Goal: Information Seeking & Learning: Learn about a topic

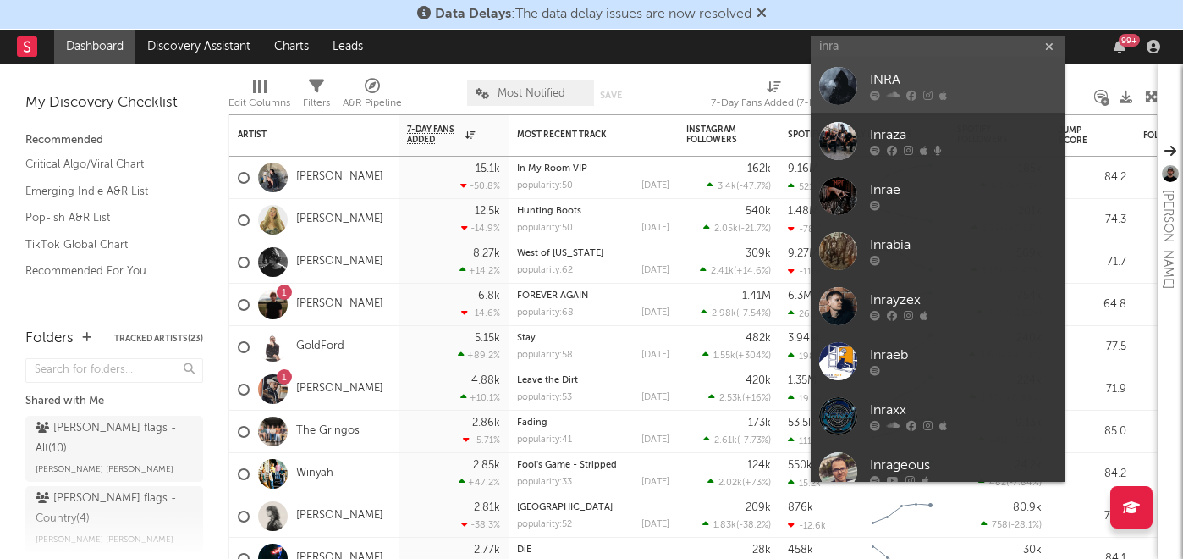
type input "inra"
click at [956, 80] on div "INRA" at bounding box center [963, 80] width 186 height 20
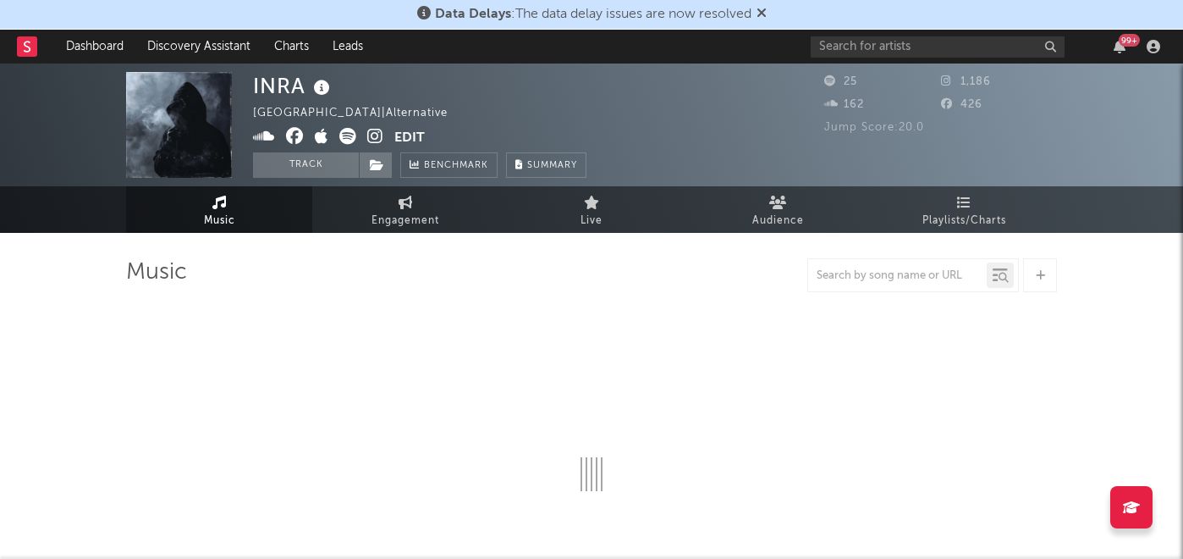
select select "1w"
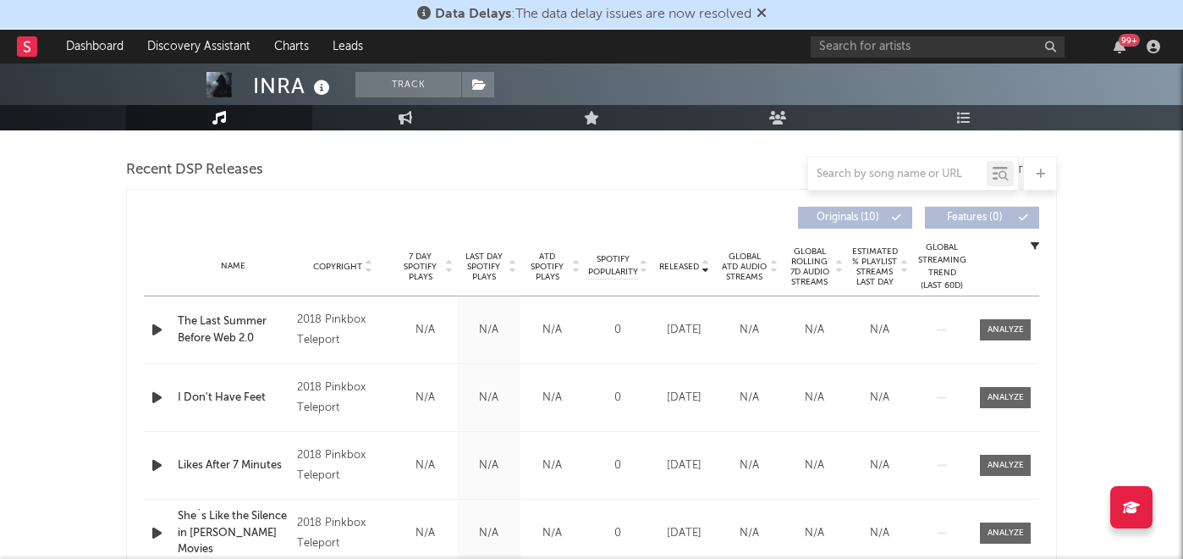
scroll to position [580, 0]
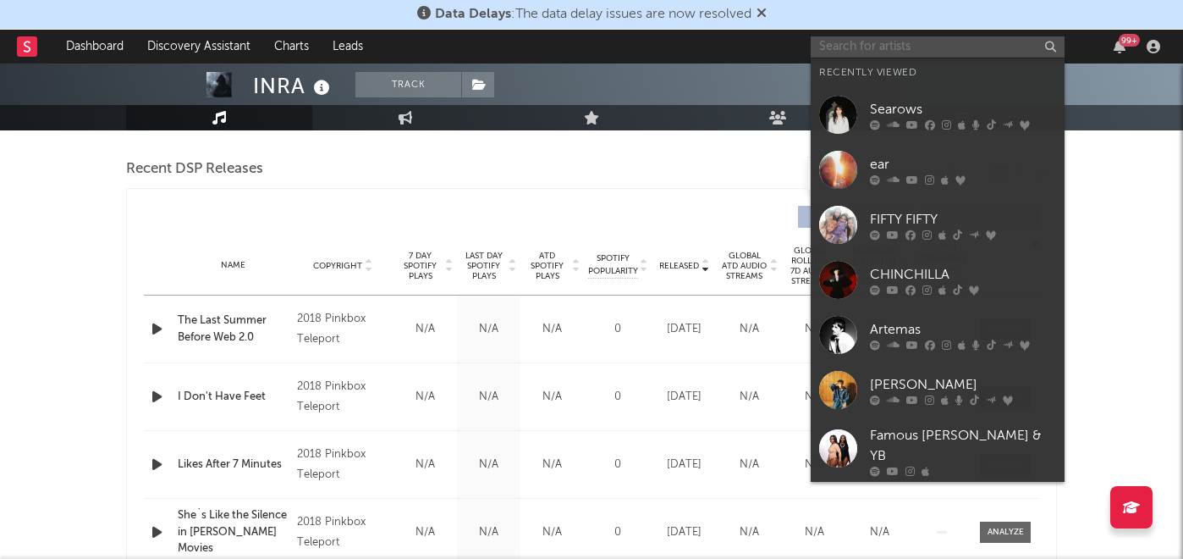
click at [869, 47] on input "text" at bounding box center [938, 46] width 254 height 21
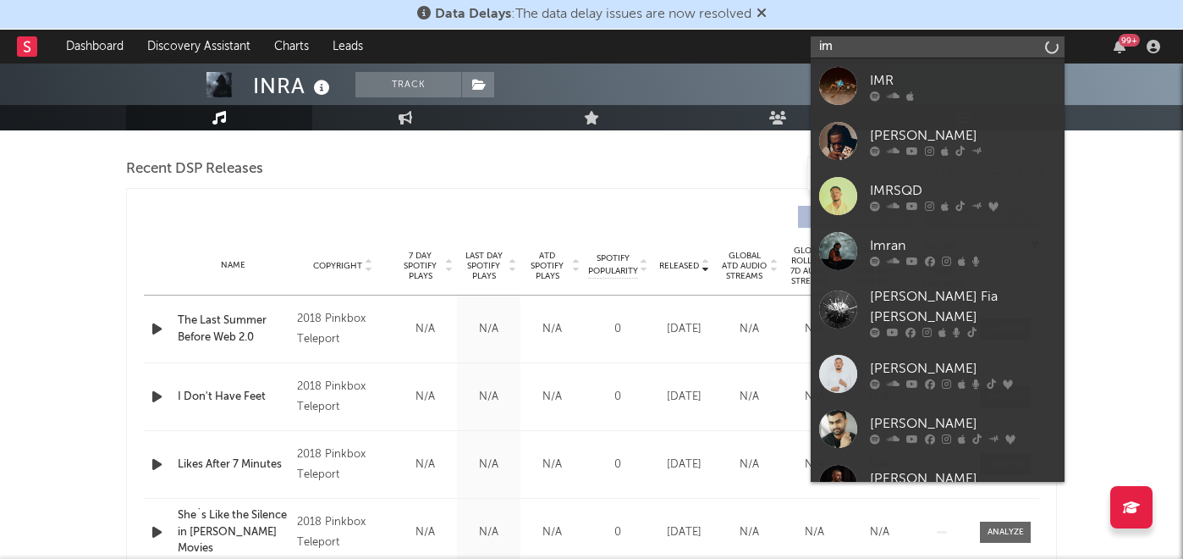
type input "i"
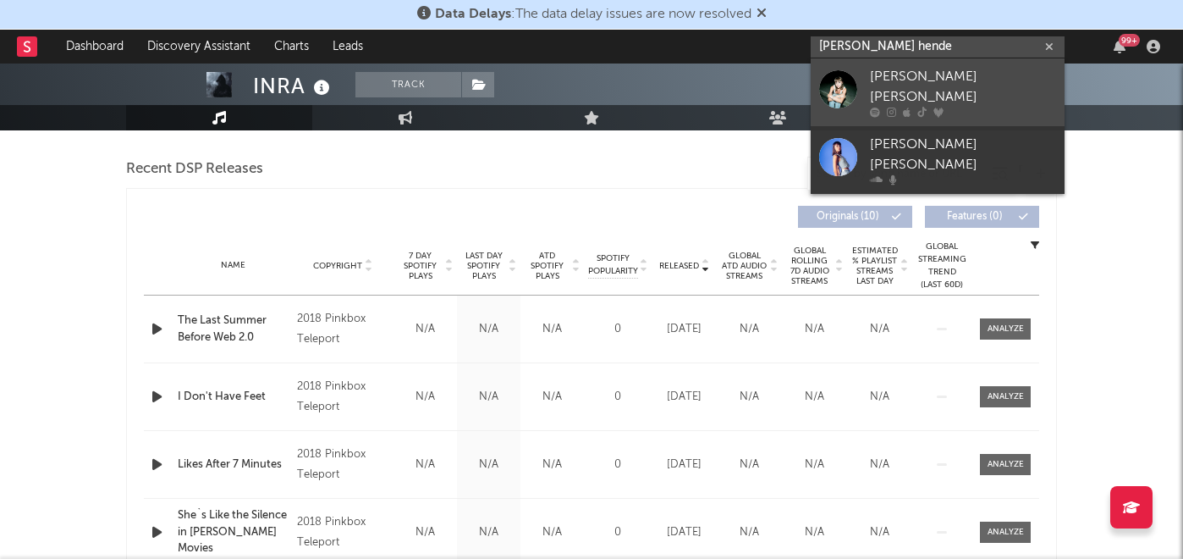
type input "[PERSON_NAME] hende"
click at [945, 61] on link "[PERSON_NAME] [PERSON_NAME]" at bounding box center [938, 92] width 254 height 68
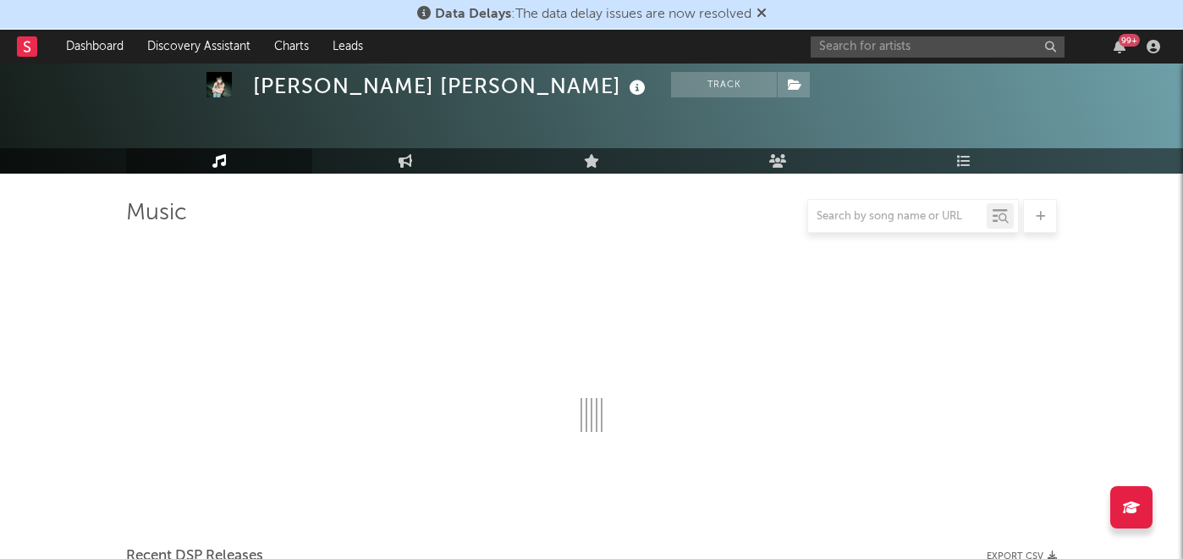
scroll to position [580, 0]
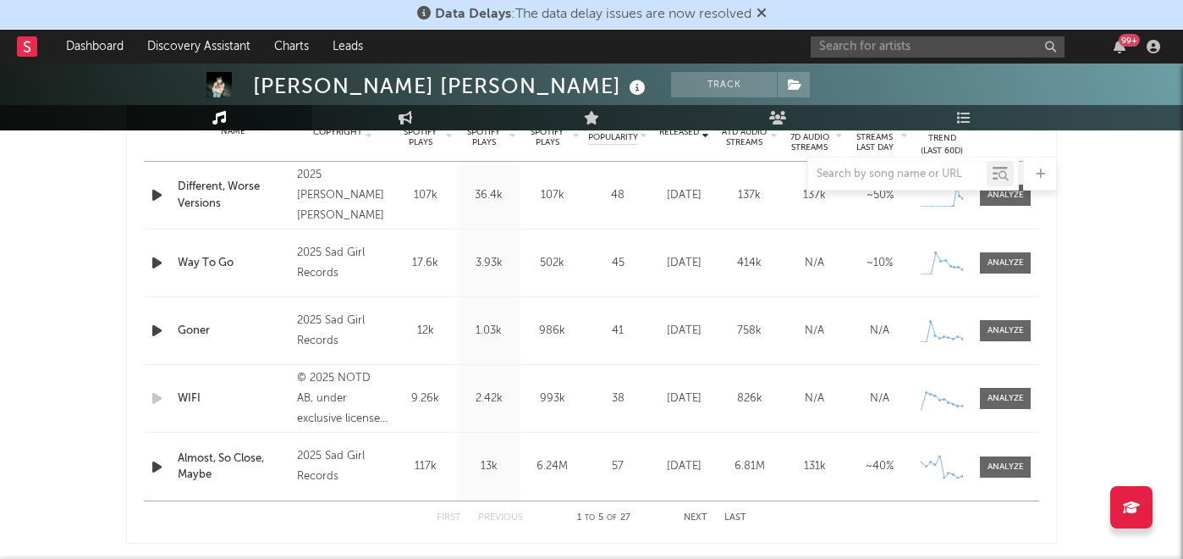
select select "6m"
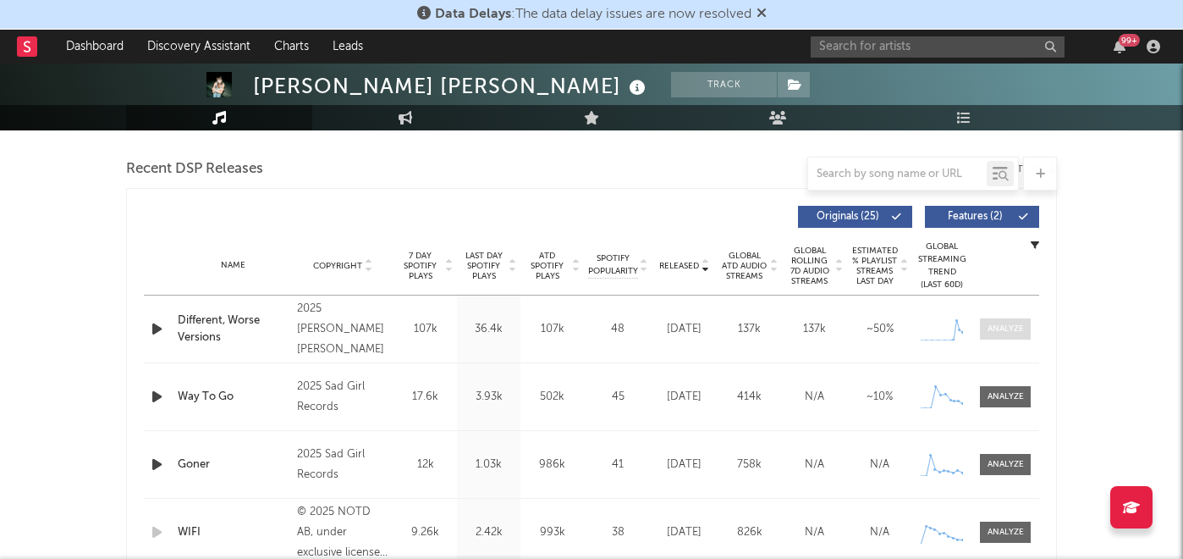
click at [1010, 328] on div at bounding box center [1006, 328] width 36 height 13
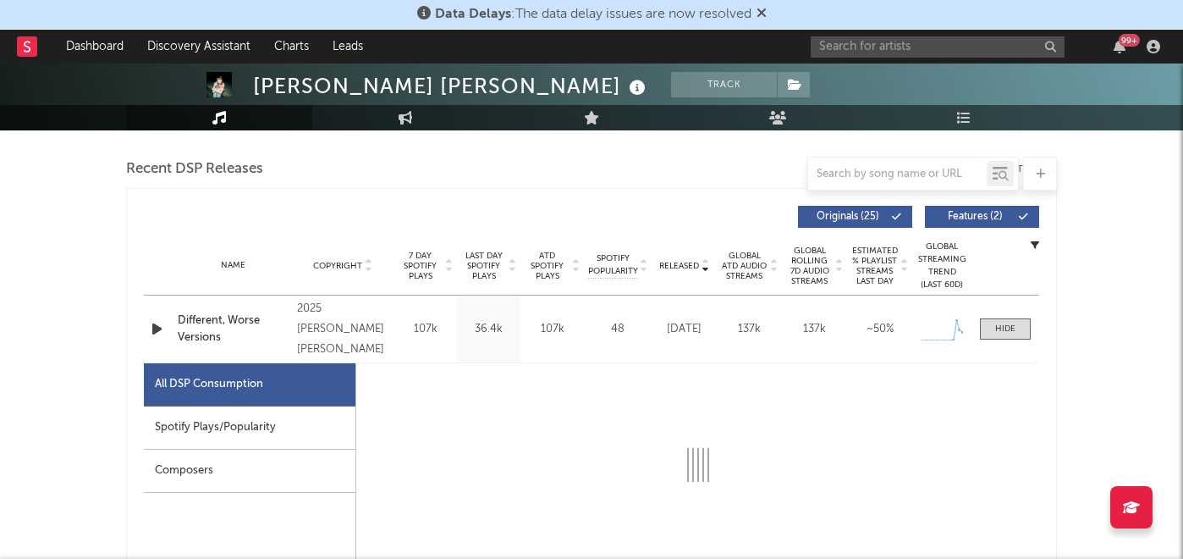
select select "1w"
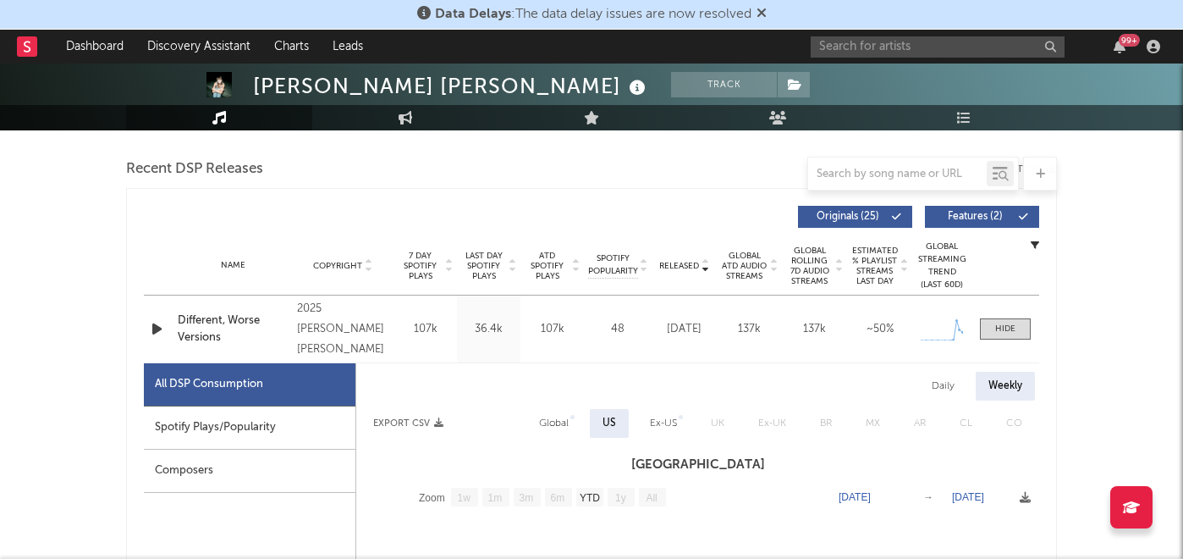
click at [296, 412] on div "Spotify Plays/Popularity" at bounding box center [250, 427] width 212 height 43
select select "1w"
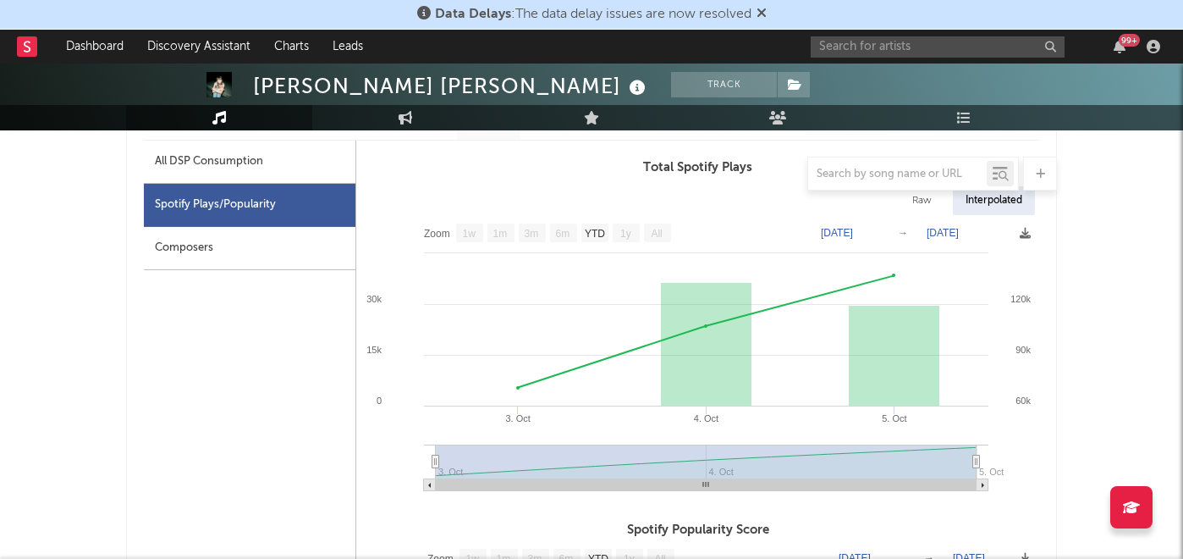
scroll to position [821, 0]
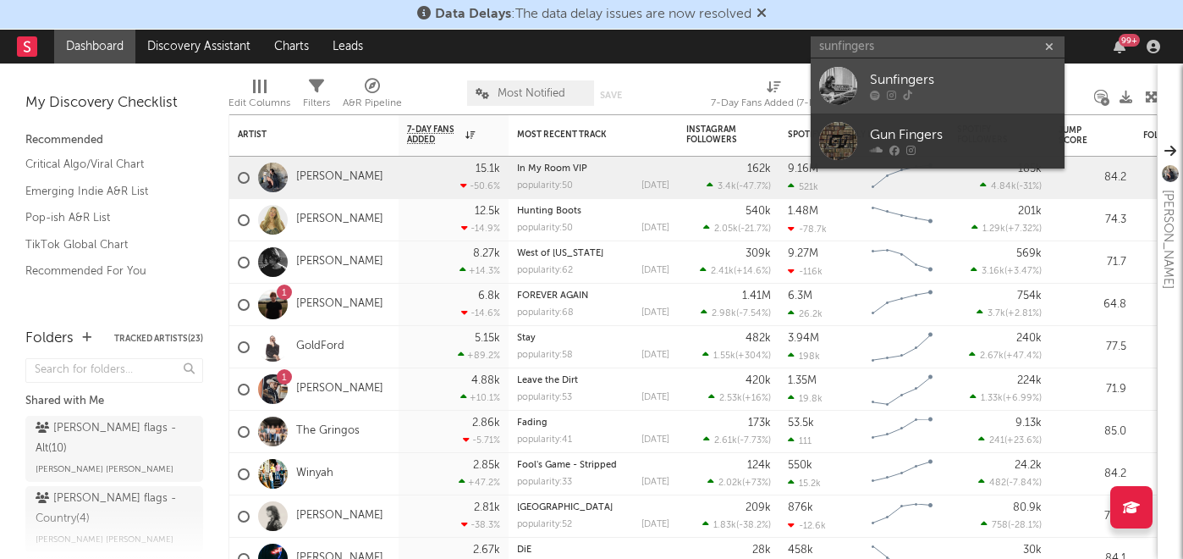
type input "sunfingers"
click at [917, 80] on div "Sunfingers" at bounding box center [963, 80] width 186 height 20
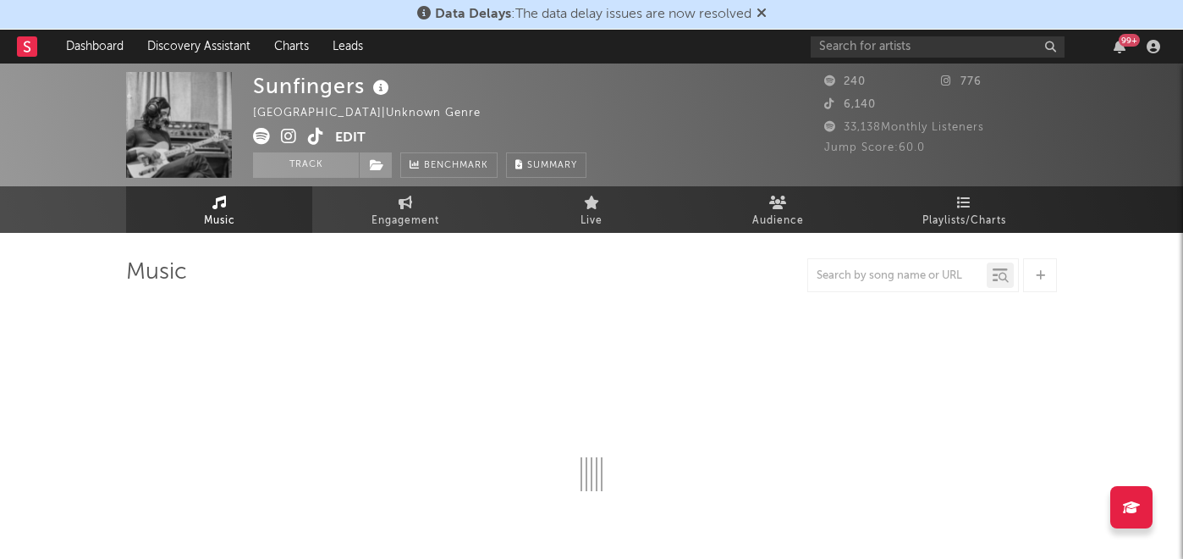
select select "1w"
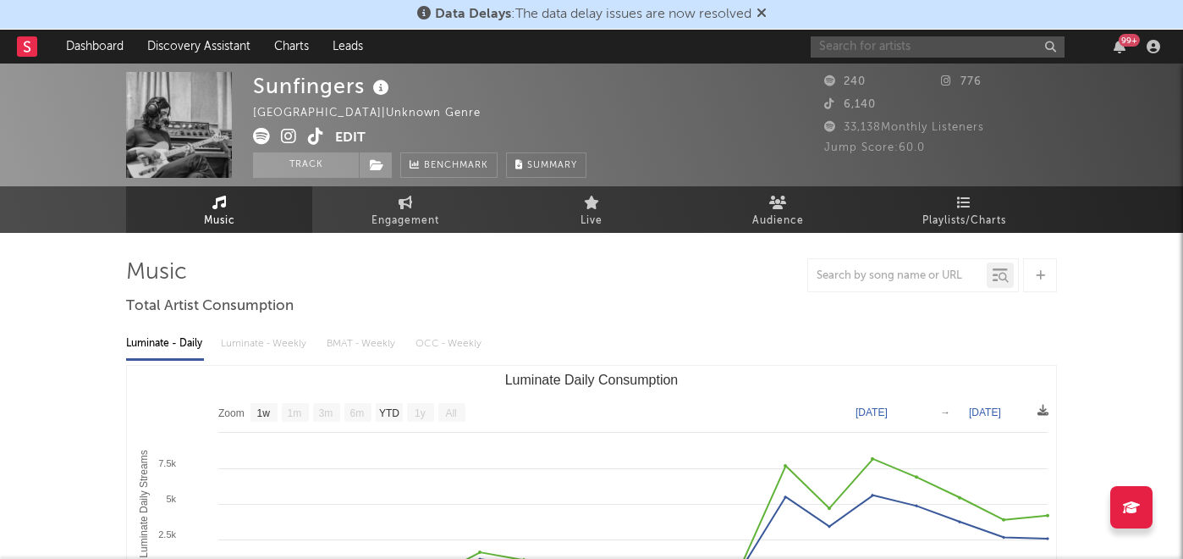
click at [862, 40] on input "text" at bounding box center [938, 46] width 254 height 21
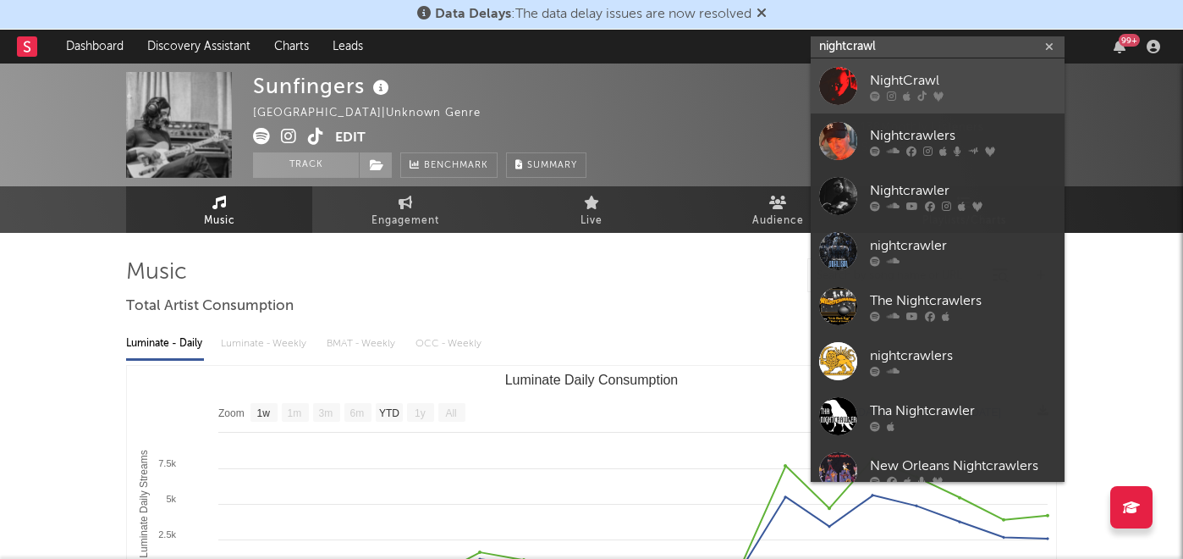
type input "nightcrawl"
click at [913, 91] on div at bounding box center [963, 96] width 186 height 10
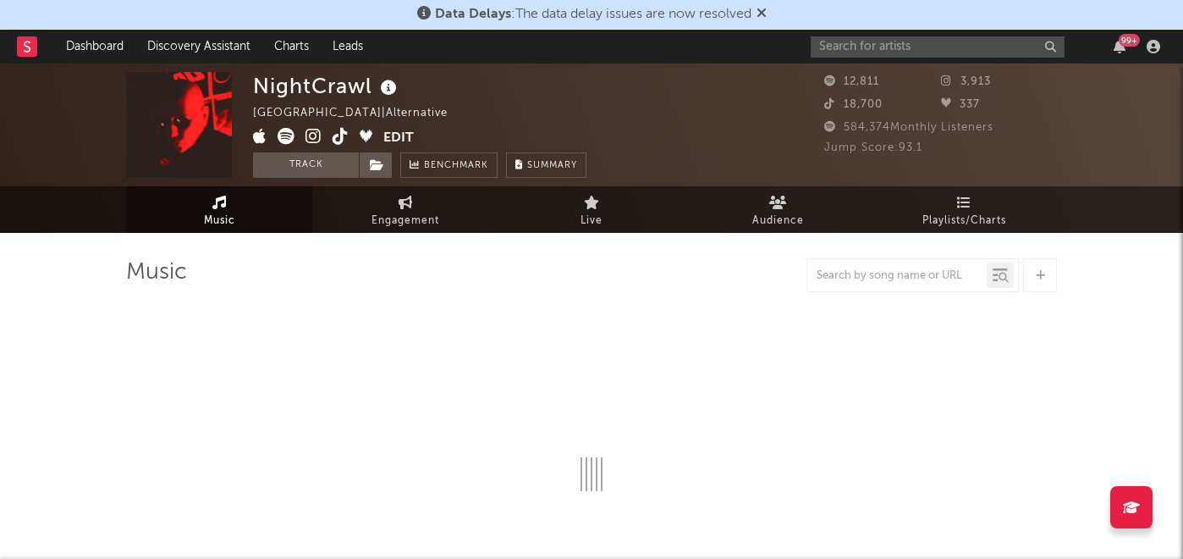
select select "1w"
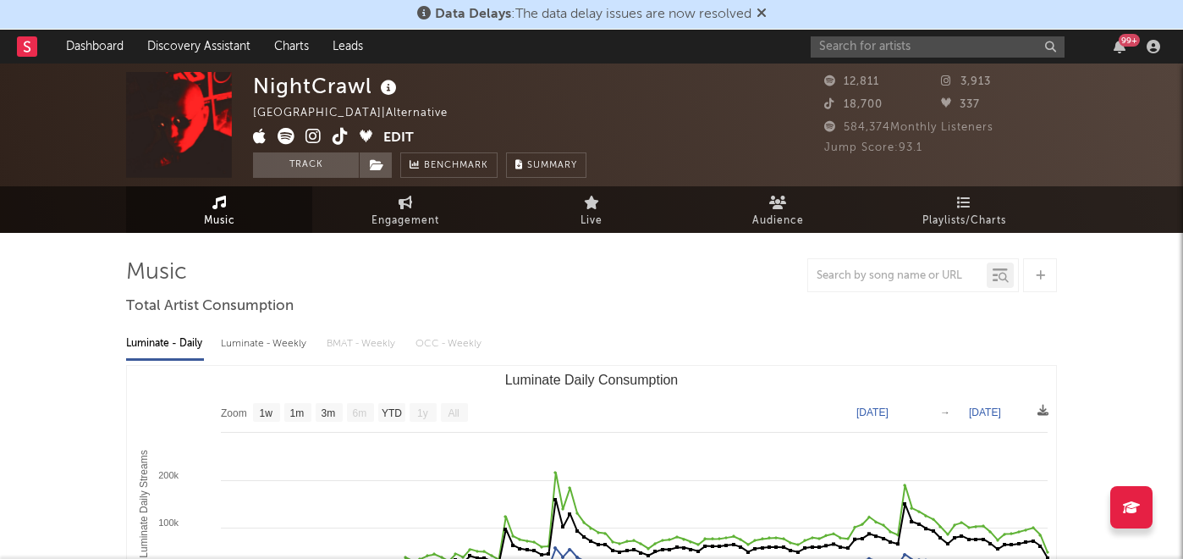
click at [336, 133] on icon at bounding box center [341, 136] width 16 height 17
